Goal: Information Seeking & Learning: Learn about a topic

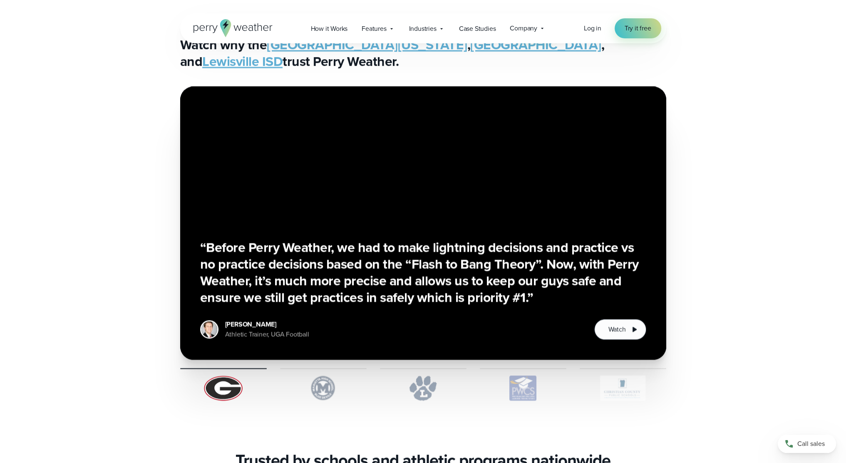
scroll to position [2177, 0]
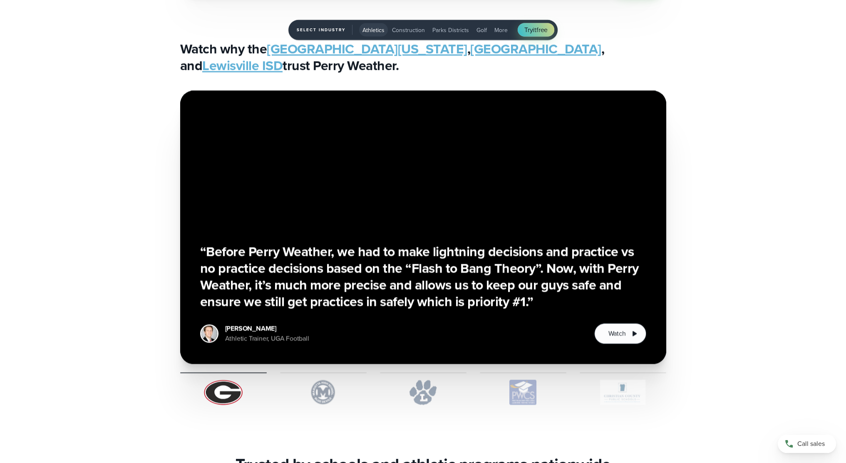
click at [331, 401] on img "1 of 5" at bounding box center [323, 392] width 87 height 25
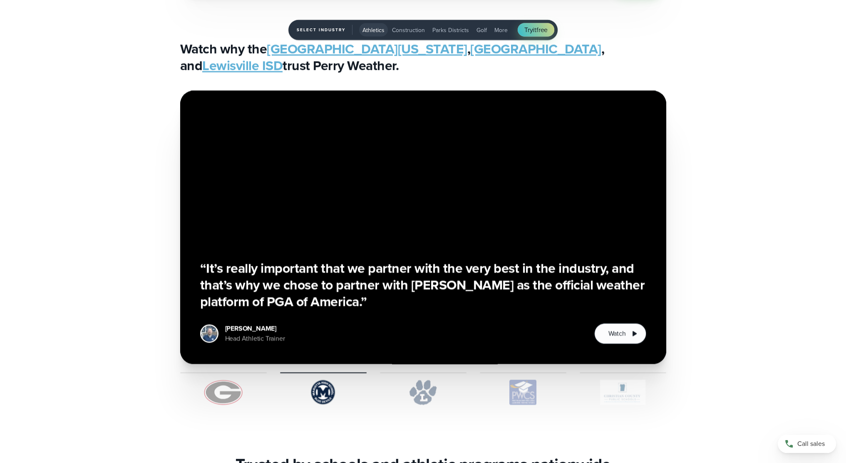
click at [413, 402] on img "1 of 5" at bounding box center [423, 392] width 87 height 25
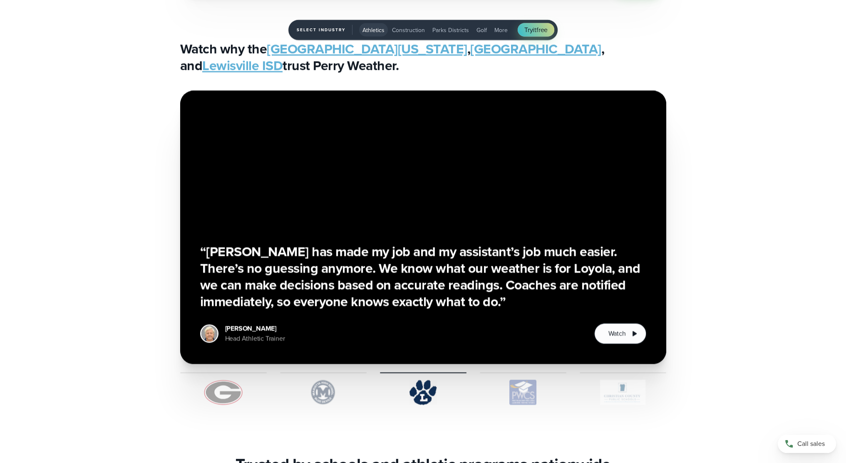
click at [521, 403] on img "1 of 5" at bounding box center [523, 392] width 87 height 25
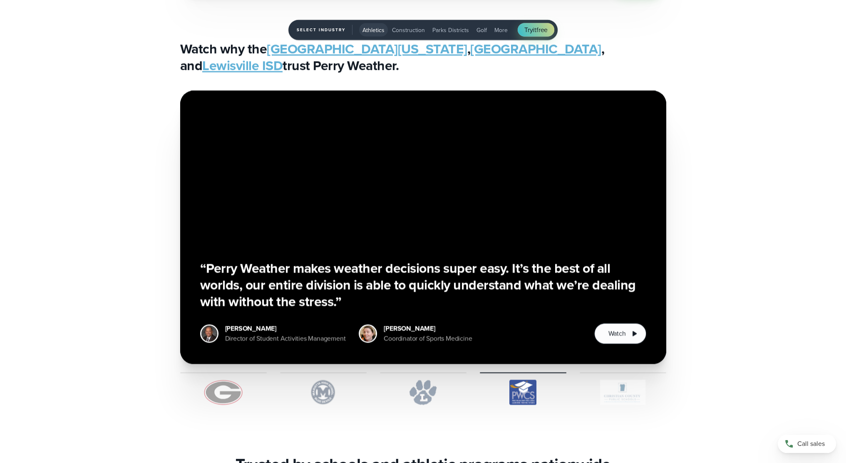
click at [623, 388] on img "1 of 5" at bounding box center [623, 392] width 87 height 25
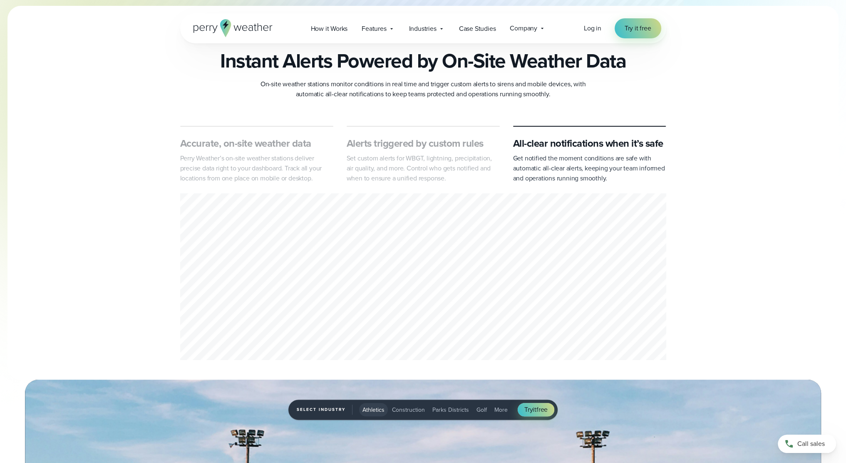
scroll to position [0, 0]
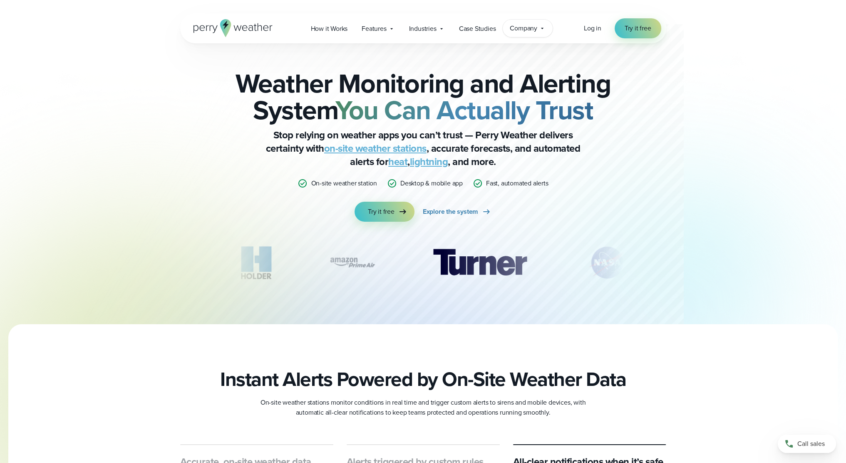
click at [524, 33] on div "Company Contact Us Reach out to us for sales or support questions" at bounding box center [528, 28] width 50 height 17
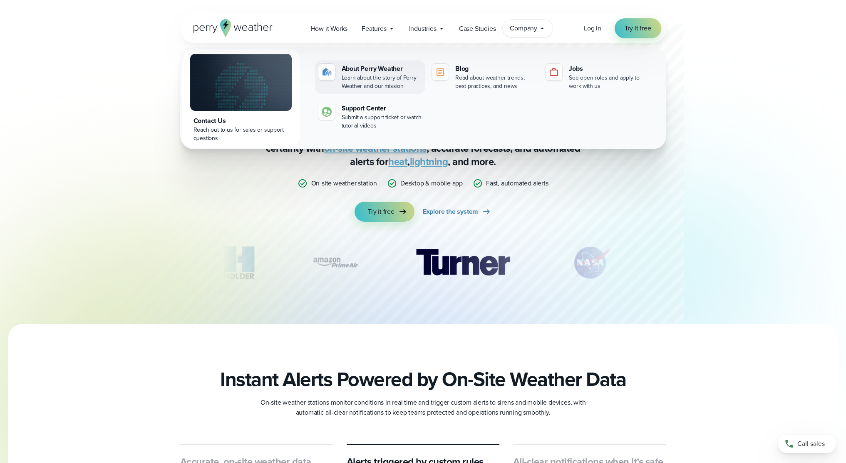
click at [366, 68] on div "About Perry Weather" at bounding box center [382, 69] width 80 height 10
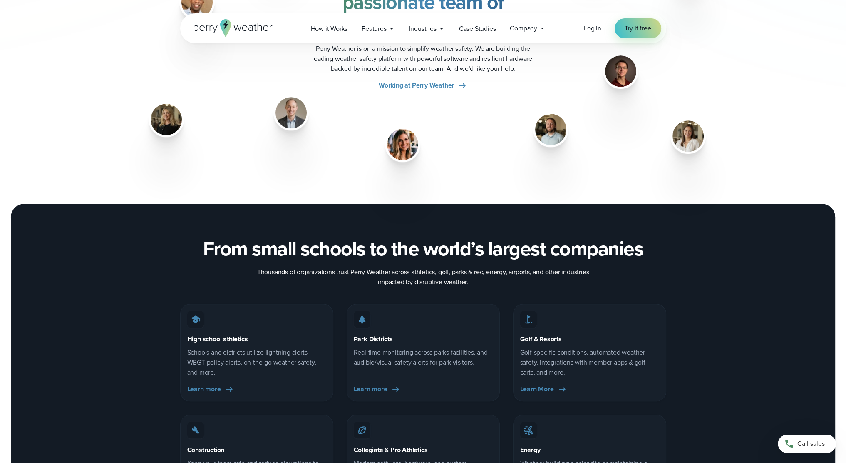
scroll to position [935, 0]
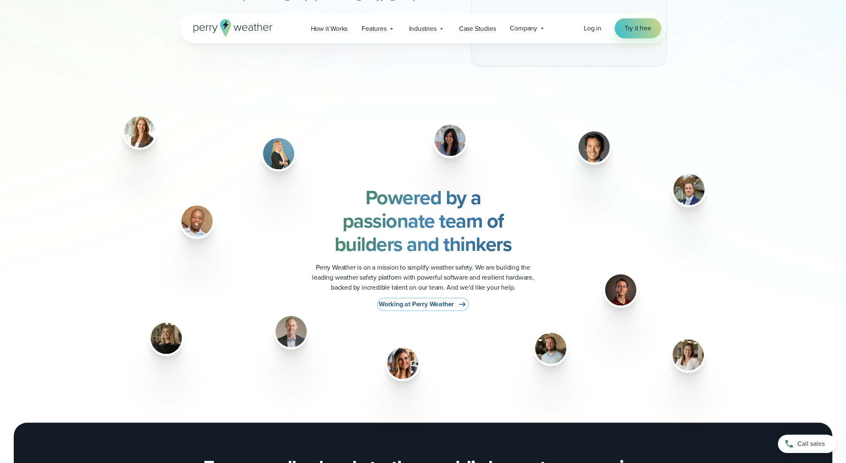
click at [453, 304] on span "Working at Perry Weather" at bounding box center [416, 304] width 75 height 10
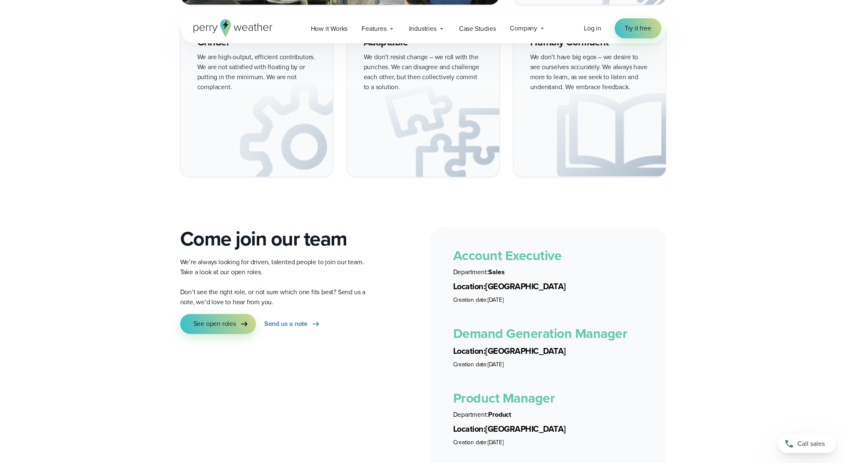
scroll to position [1534, 0]
